Goal: Navigation & Orientation: Find specific page/section

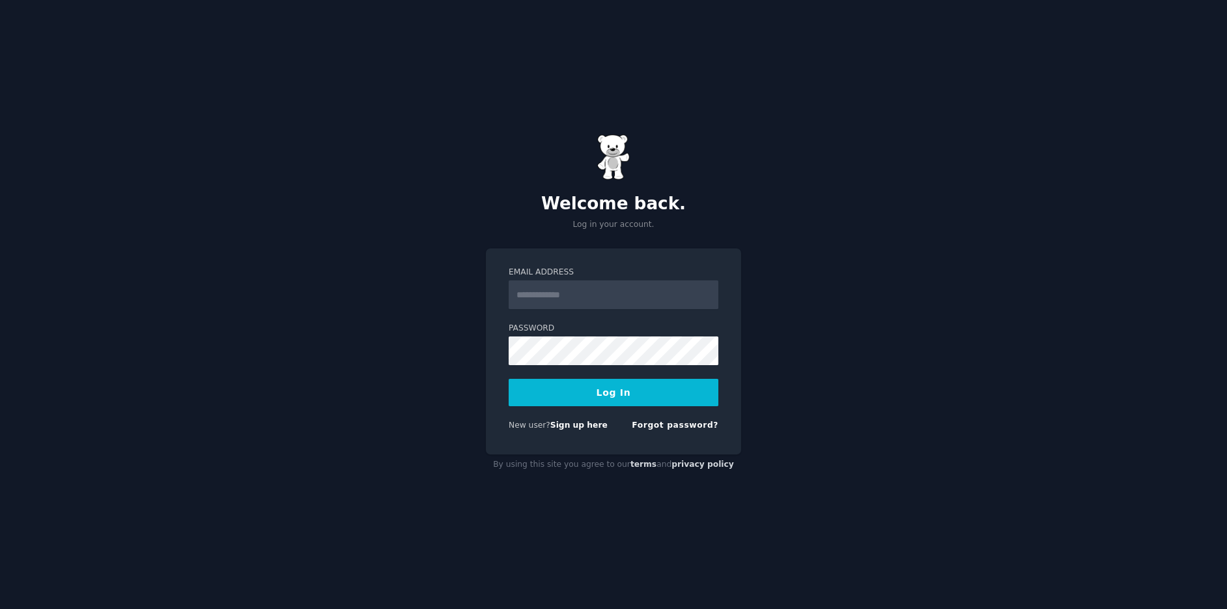
click at [599, 292] on input "Email Address" at bounding box center [614, 294] width 210 height 29
type input "**********"
click at [635, 371] on form "**********" at bounding box center [614, 350] width 210 height 169
click at [629, 390] on button "Log In" at bounding box center [614, 392] width 210 height 27
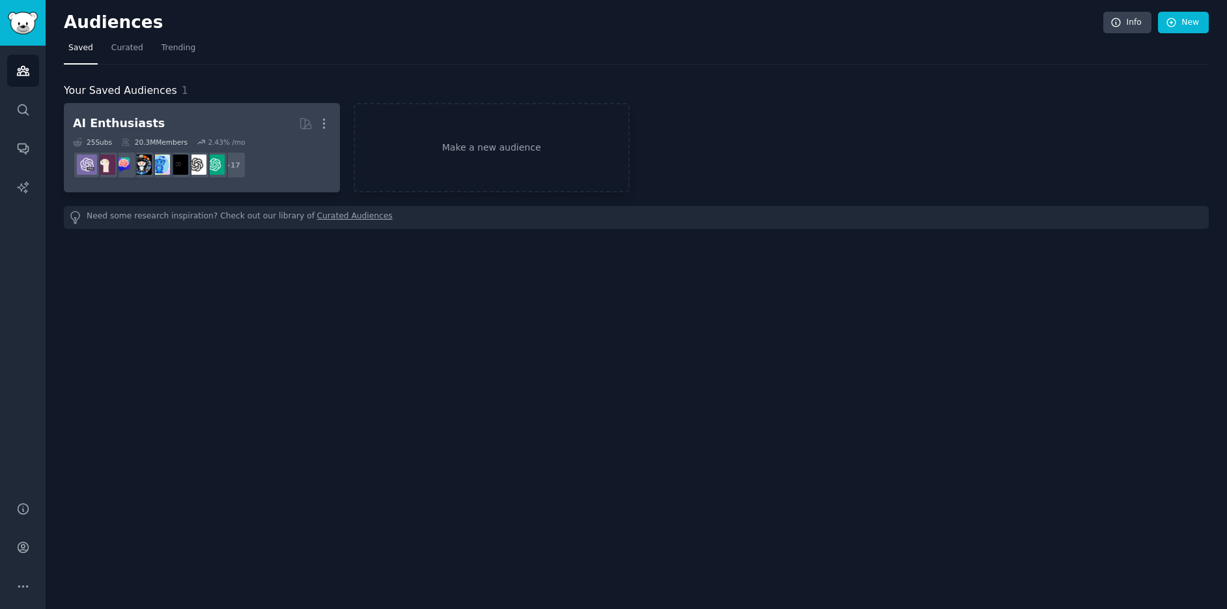
click at [145, 127] on div "AI Enthusiasts" at bounding box center [119, 123] width 92 height 16
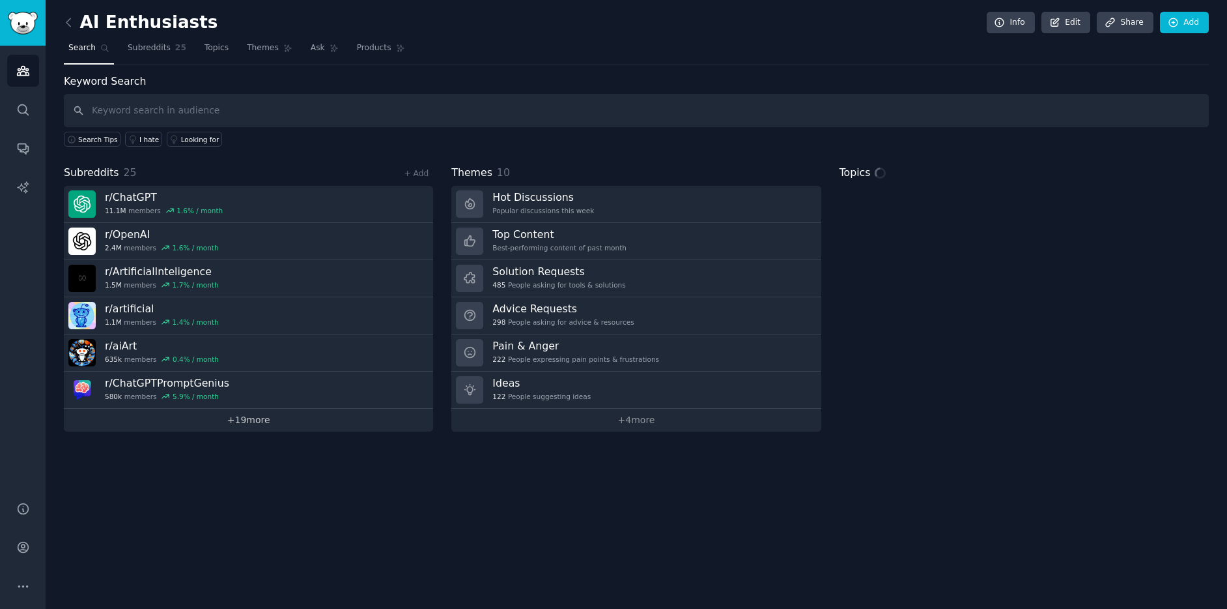
click at [255, 418] on link "+ 19 more" at bounding box center [248, 420] width 369 height 23
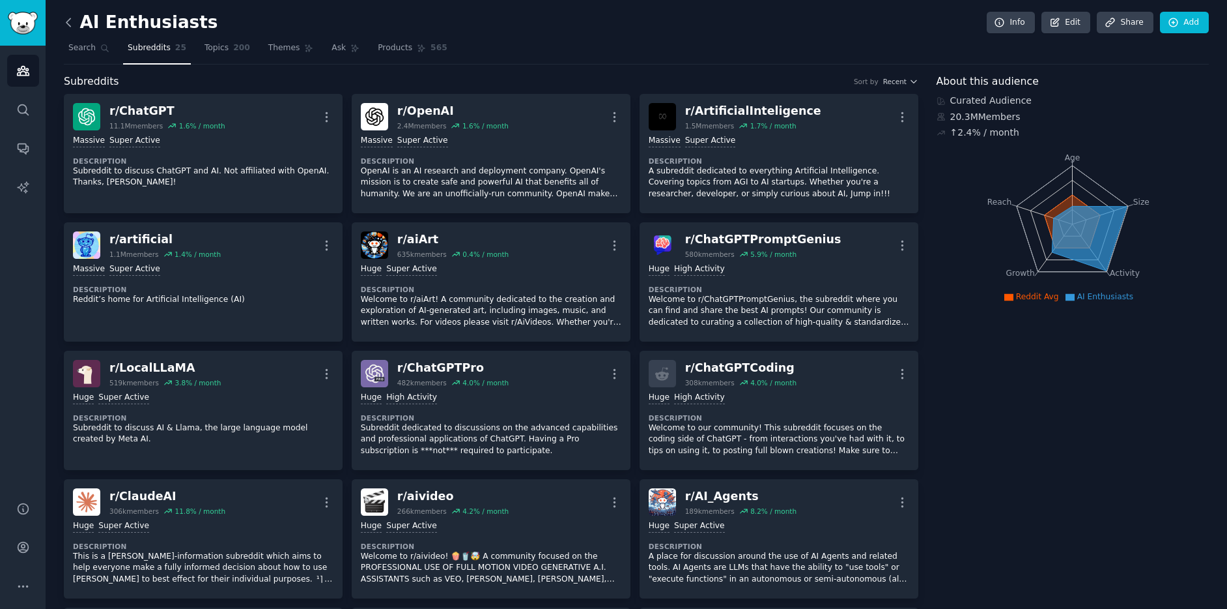
click at [66, 22] on icon at bounding box center [68, 22] width 4 height 8
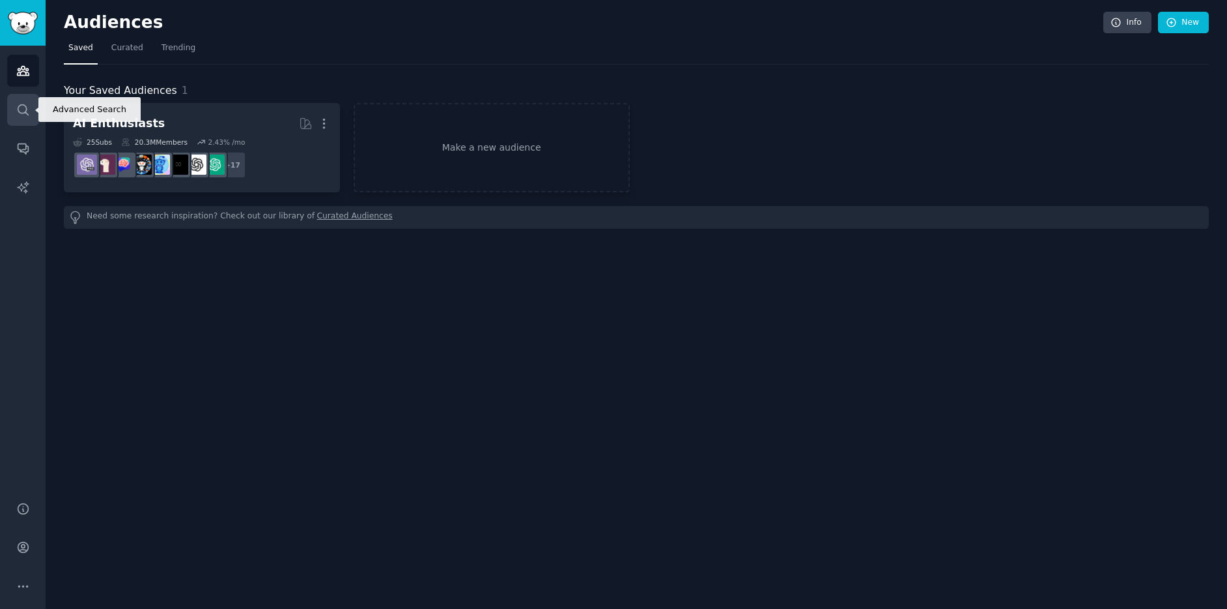
click at [27, 108] on icon "Sidebar" at bounding box center [23, 110] width 14 height 14
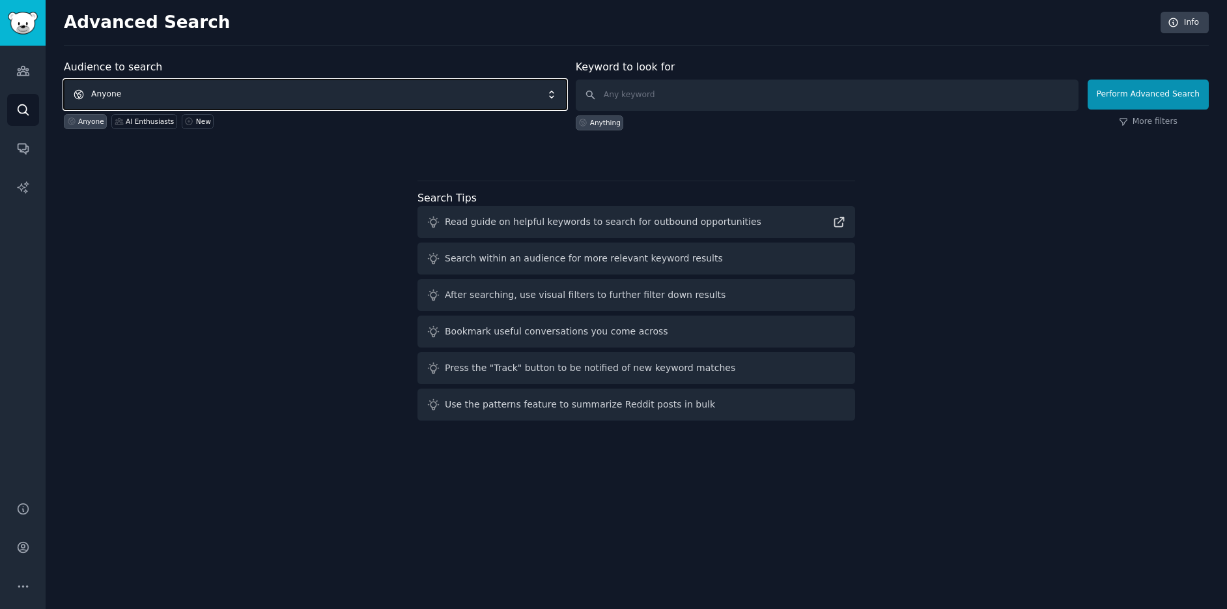
click at [308, 85] on span "Anyone" at bounding box center [315, 94] width 503 height 30
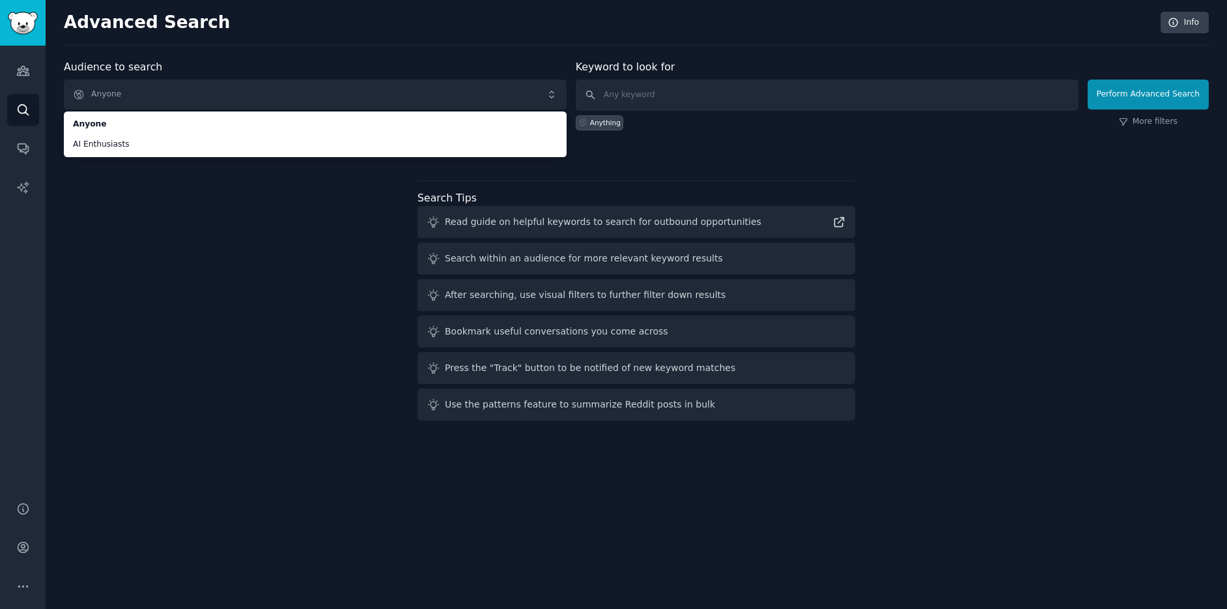
click at [334, 221] on div "Audience to search Anyone Anyone AI Enthusiasts Anyone AI Enthusiasts New Keywo…" at bounding box center [636, 242] width 1145 height 366
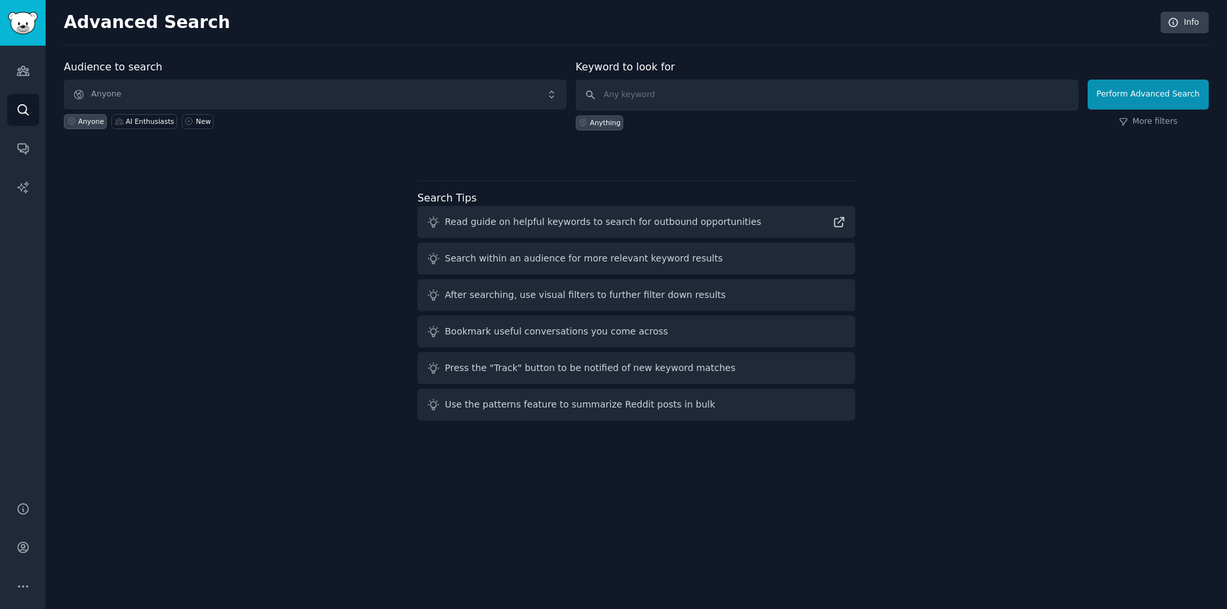
click at [29, 89] on div "Audiences Search Conversations AI Reports" at bounding box center [23, 266] width 46 height 440
click at [24, 78] on link "Audiences" at bounding box center [23, 71] width 32 height 32
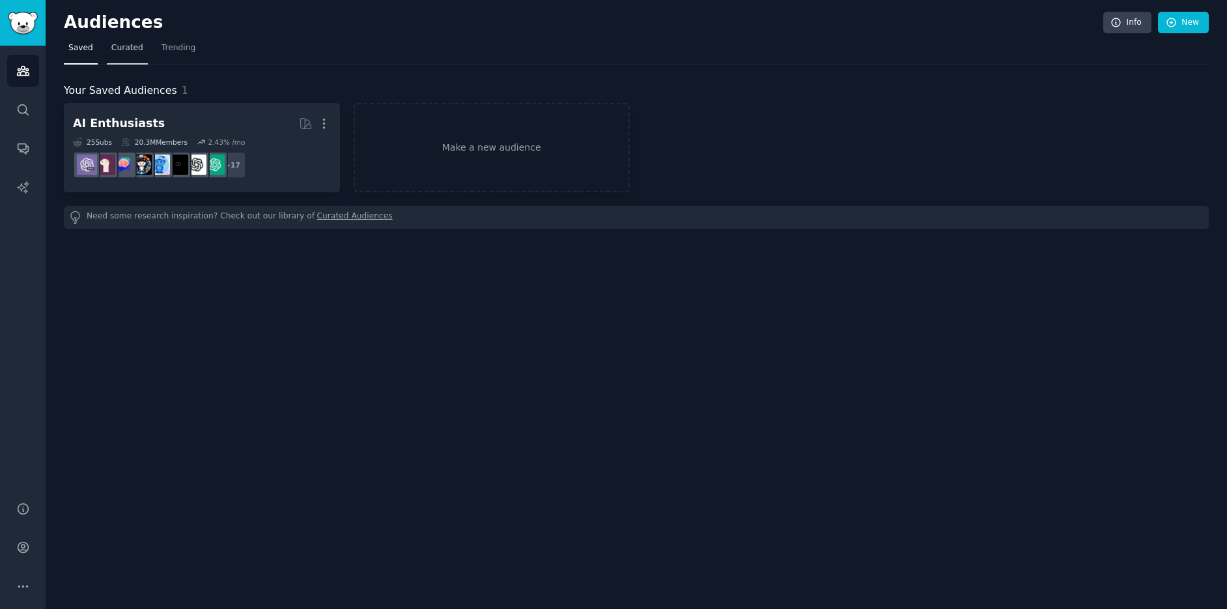
click at [134, 48] on span "Curated" at bounding box center [127, 48] width 32 height 12
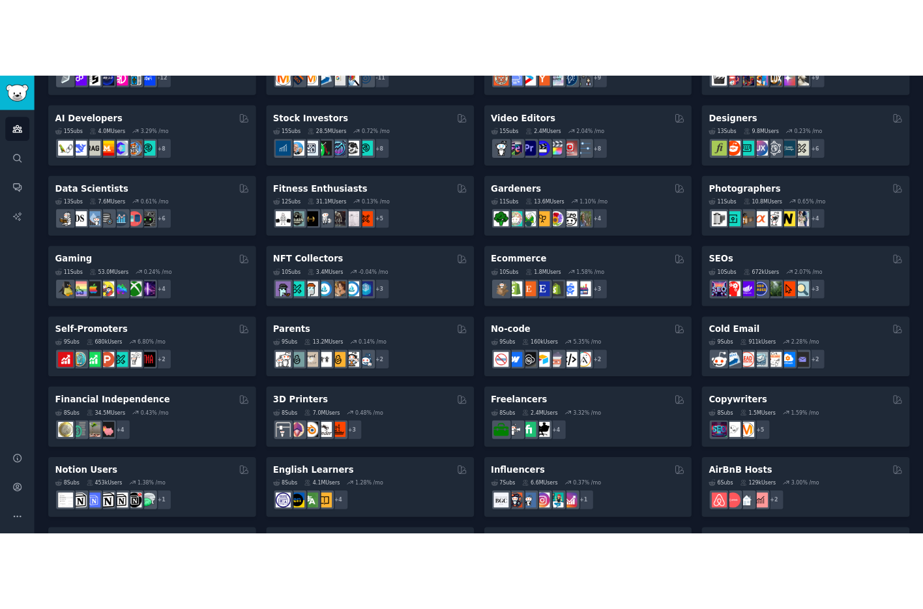
scroll to position [151, 0]
